Goal: Navigation & Orientation: Find specific page/section

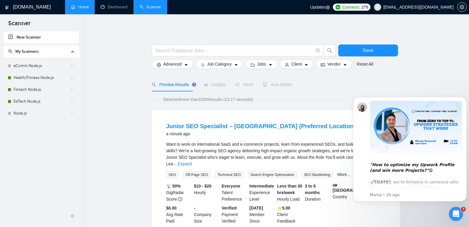
click at [80, 5] on link "Home" at bounding box center [80, 6] width 18 height 5
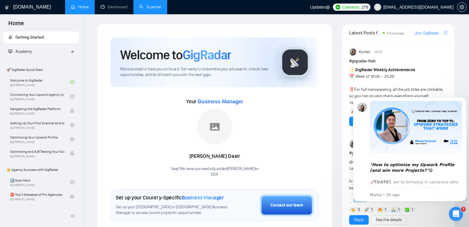
click at [141, 9] on link "Scanner" at bounding box center [150, 6] width 22 height 5
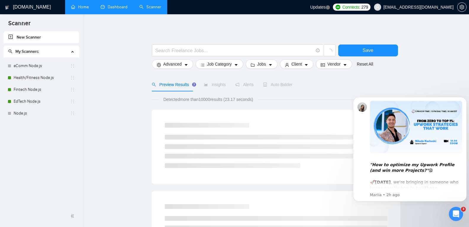
click at [109, 4] on link "Dashboard" at bounding box center [114, 6] width 27 height 5
